Goal: Check status

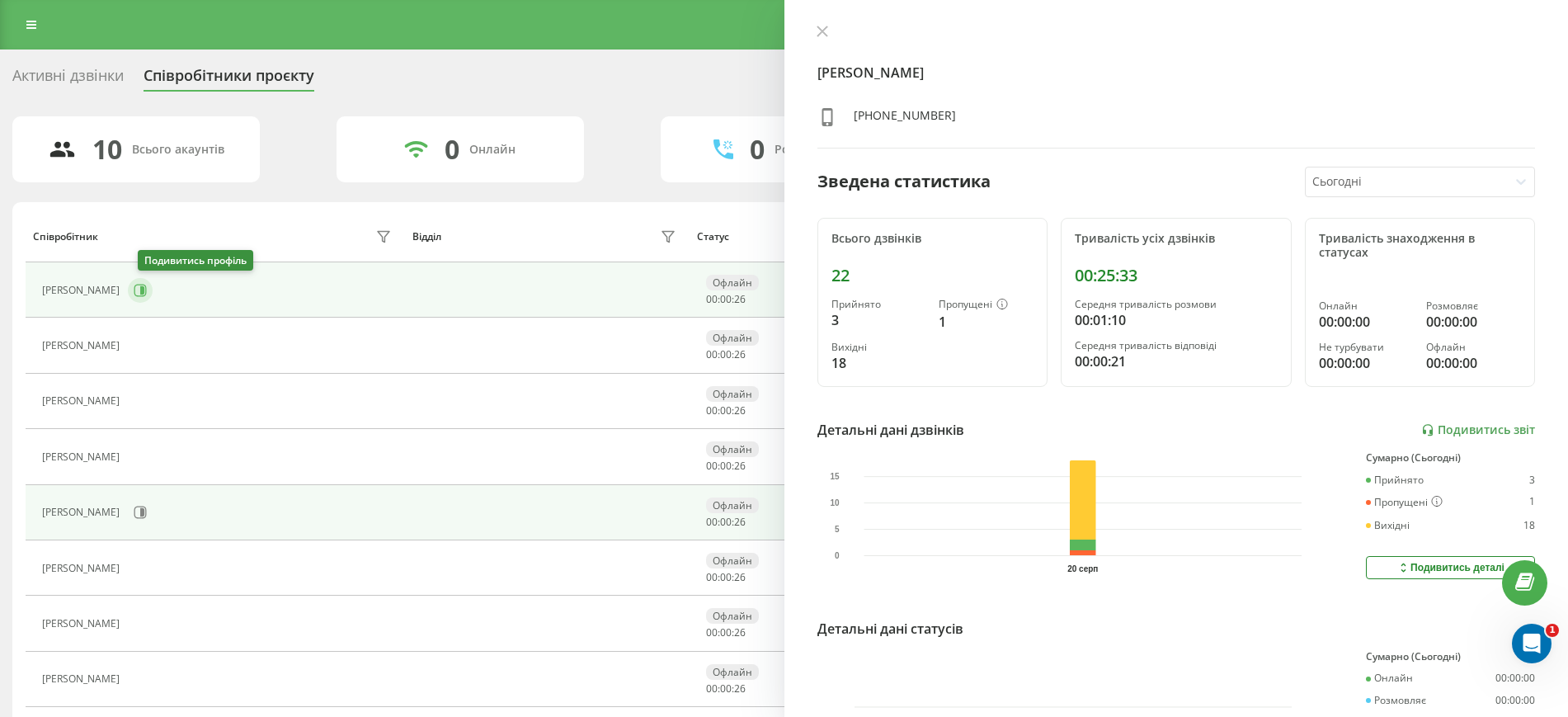
click at [147, 284] on icon at bounding box center [140, 290] width 13 height 13
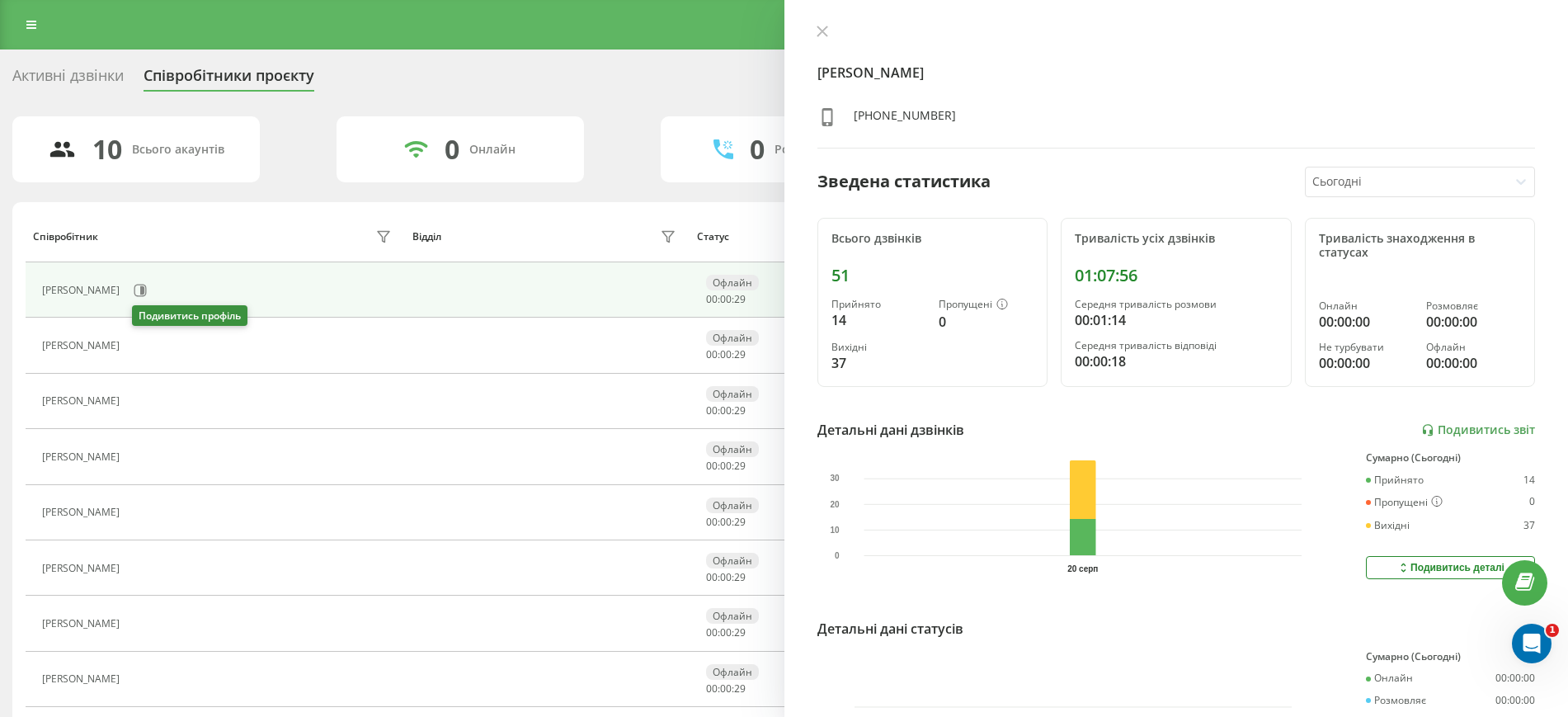
click at [142, 344] on icon at bounding box center [140, 345] width 4 height 9
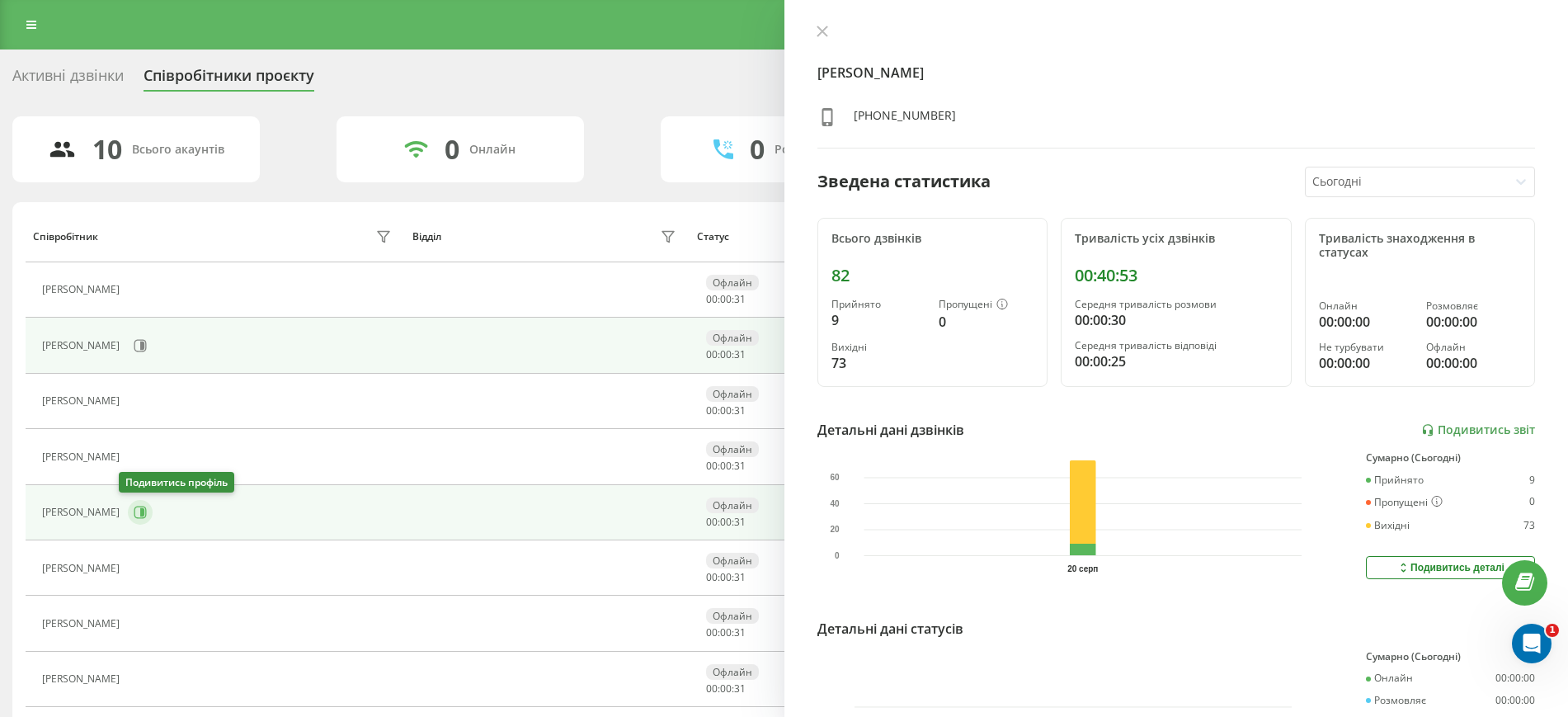
click at [134, 501] on button at bounding box center [140, 512] width 25 height 25
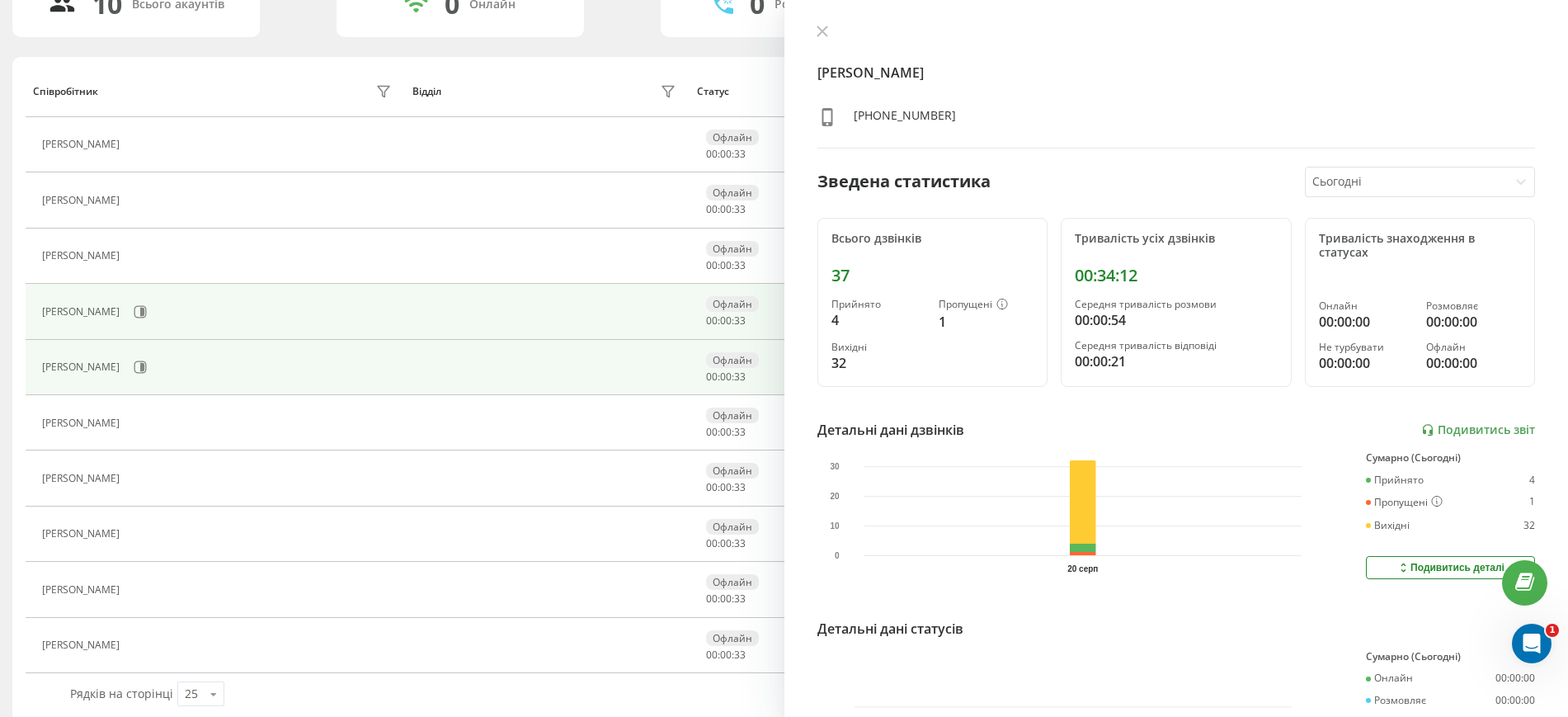
scroll to position [163, 0]
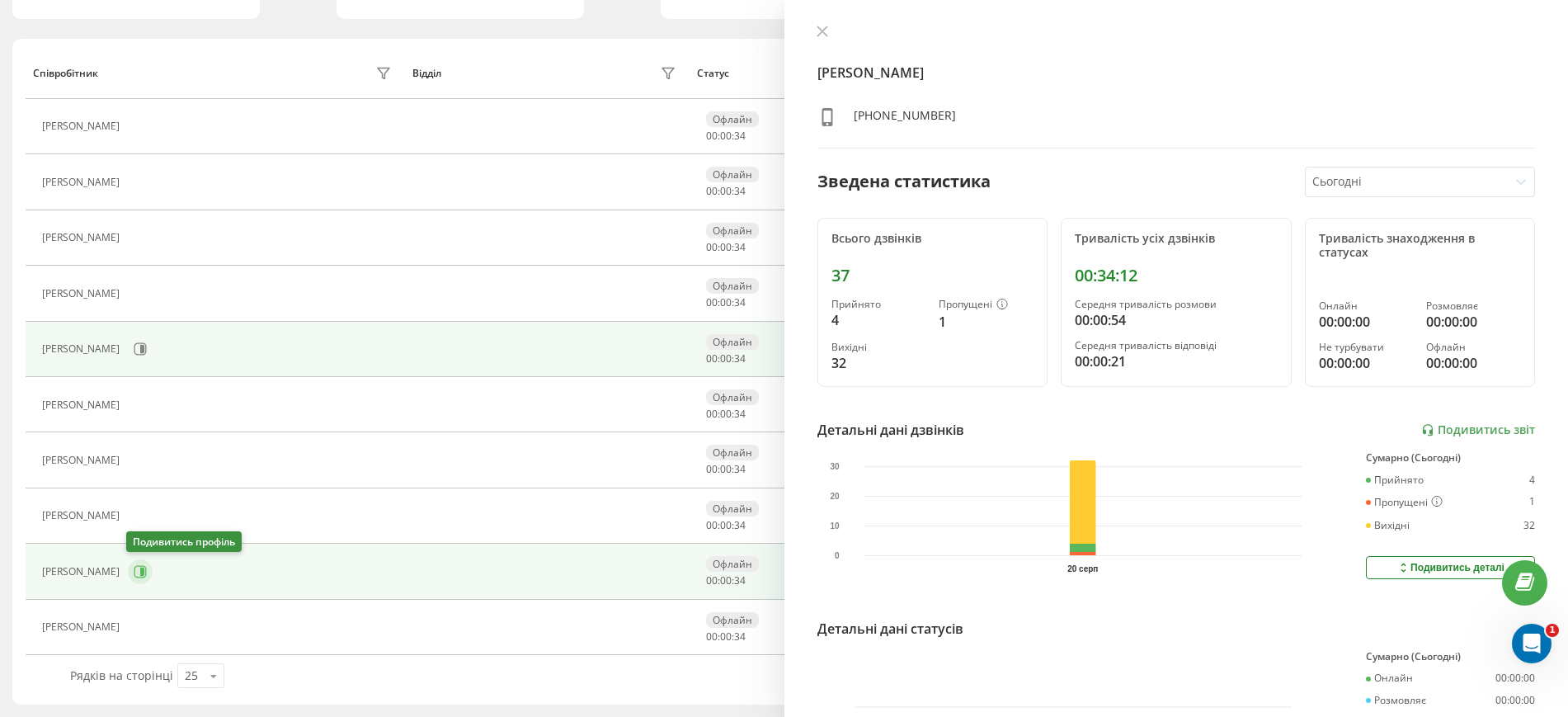
click at [133, 567] on icon at bounding box center [140, 572] width 14 height 14
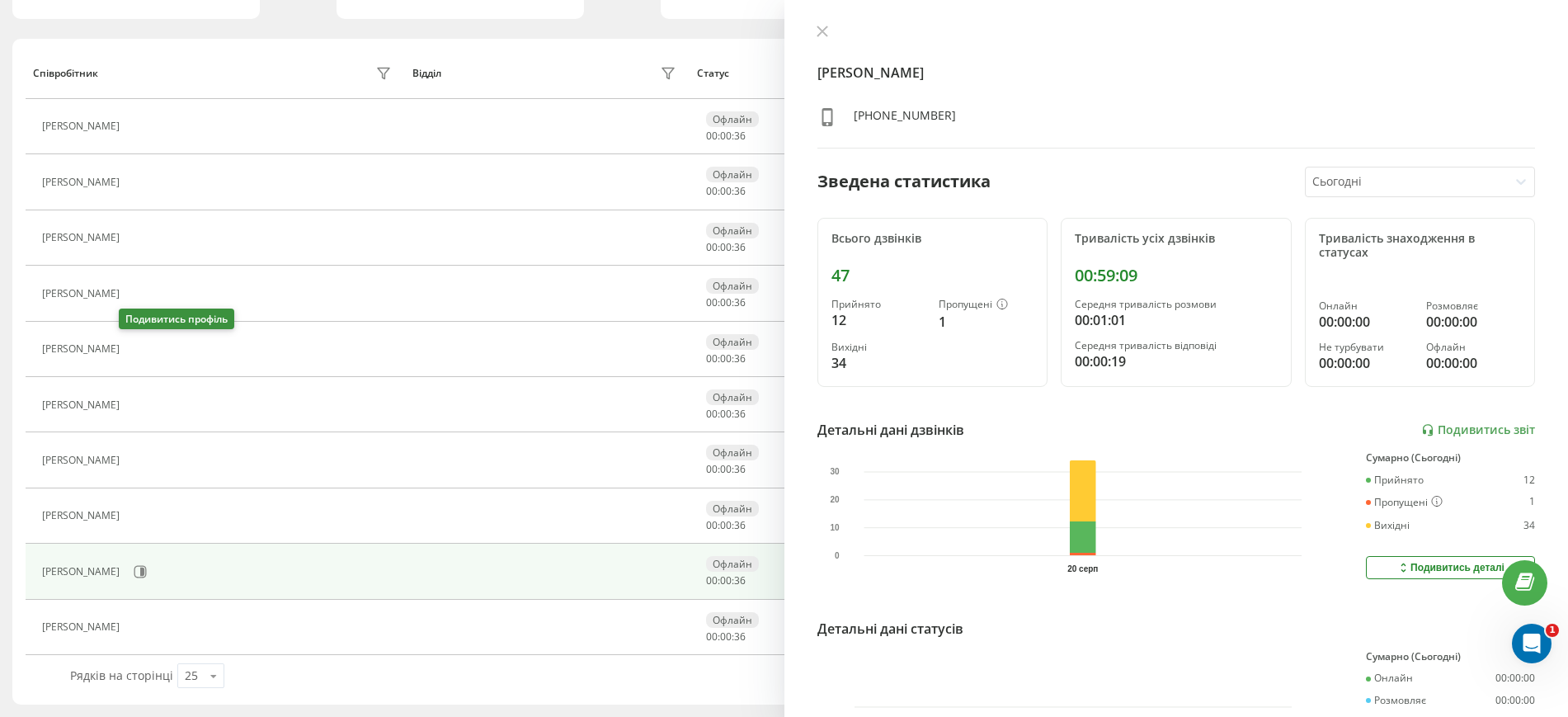
click at [138, 349] on icon at bounding box center [140, 349] width 4 height 9
